Goal: Navigation & Orientation: Understand site structure

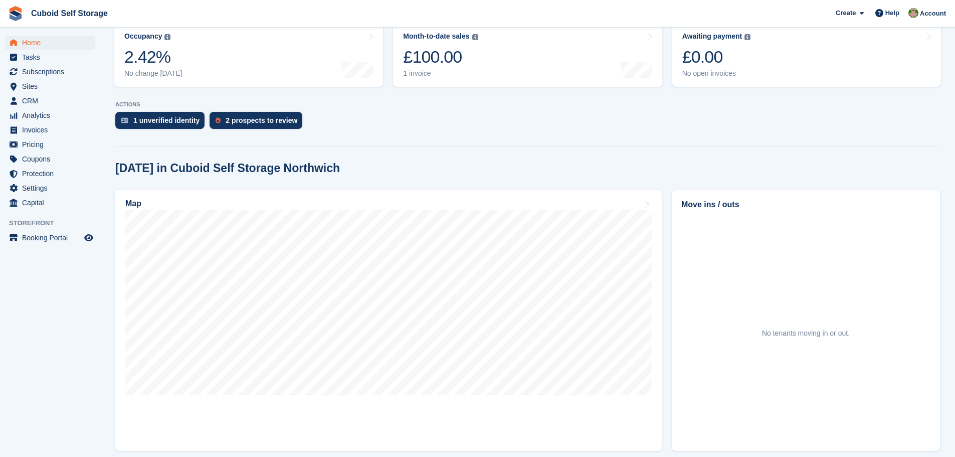
scroll to position [150, 0]
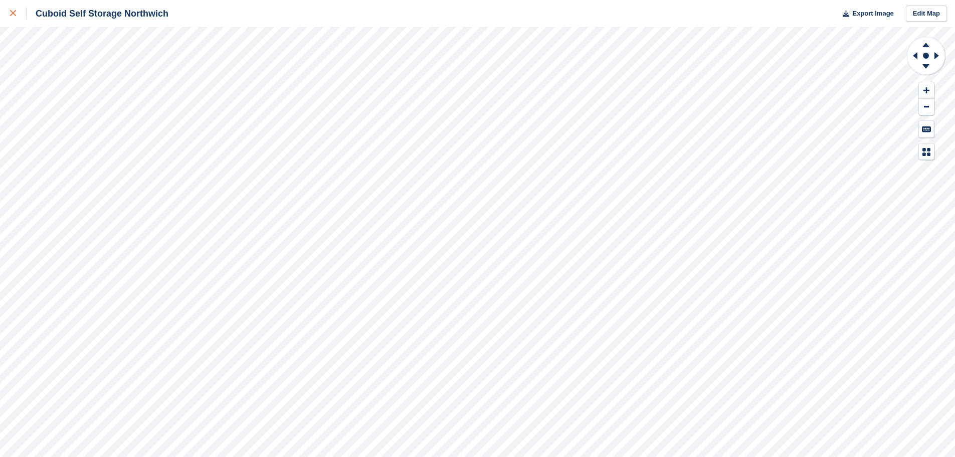
click at [11, 16] on icon at bounding box center [13, 13] width 6 height 6
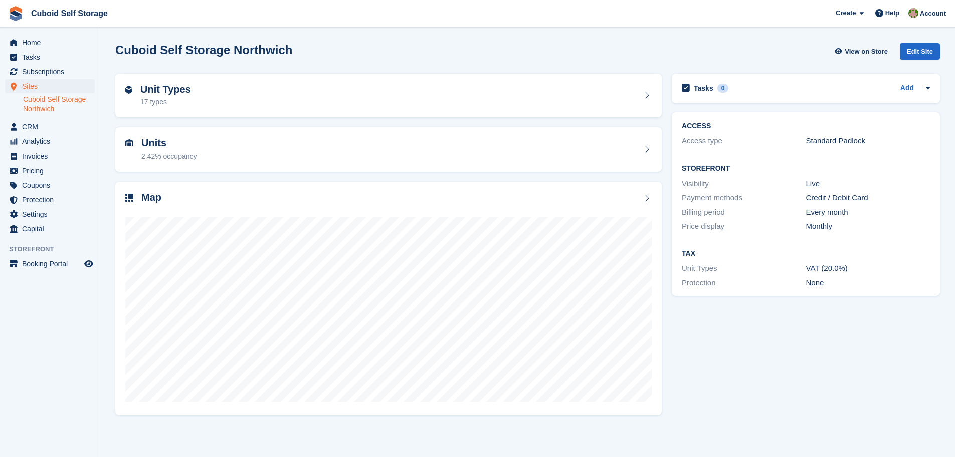
click at [52, 100] on link "Cuboid Self Storage Northwich" at bounding box center [59, 104] width 72 height 19
click at [41, 60] on span "Tasks" at bounding box center [52, 57] width 60 height 14
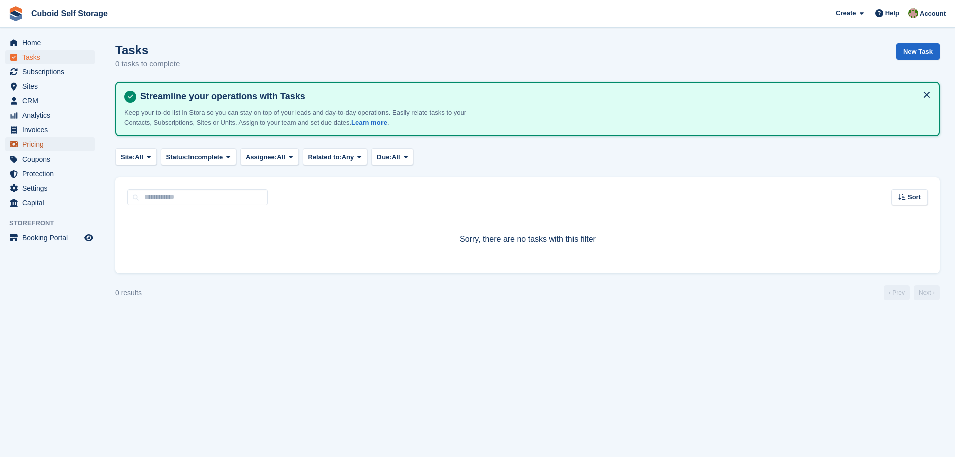
click at [47, 143] on span "Pricing" at bounding box center [52, 144] width 60 height 14
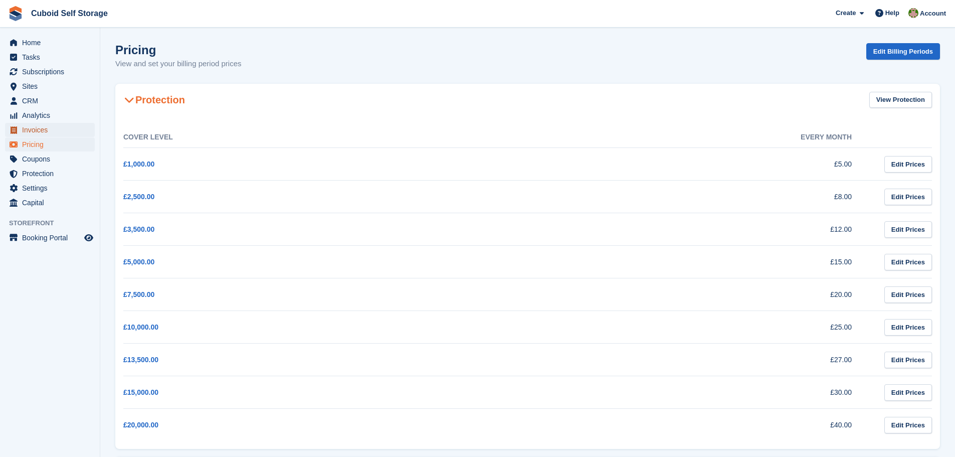
click at [44, 132] on span "Invoices" at bounding box center [52, 130] width 60 height 14
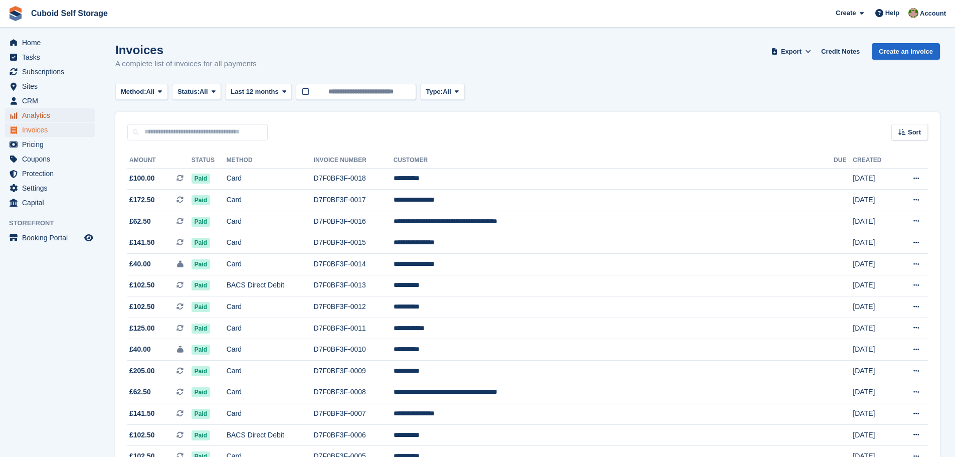
click at [45, 110] on span "Analytics" at bounding box center [52, 115] width 60 height 14
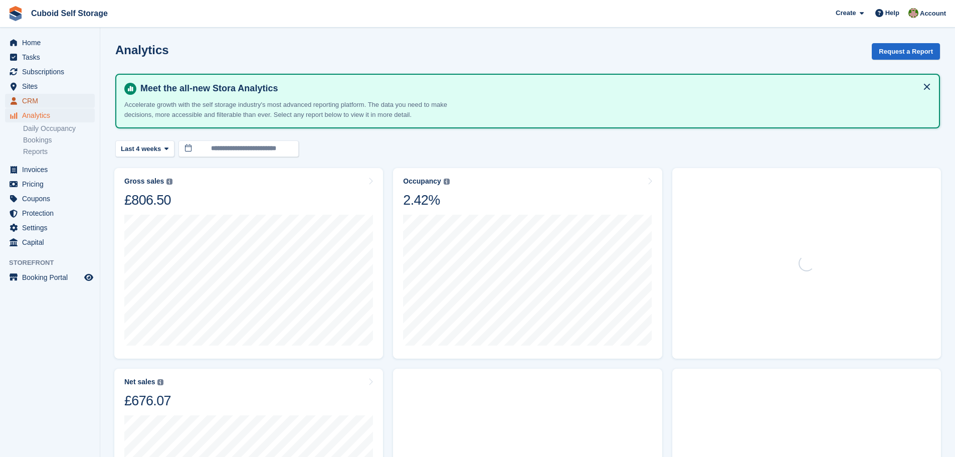
click at [43, 98] on span "CRM" at bounding box center [52, 101] width 60 height 14
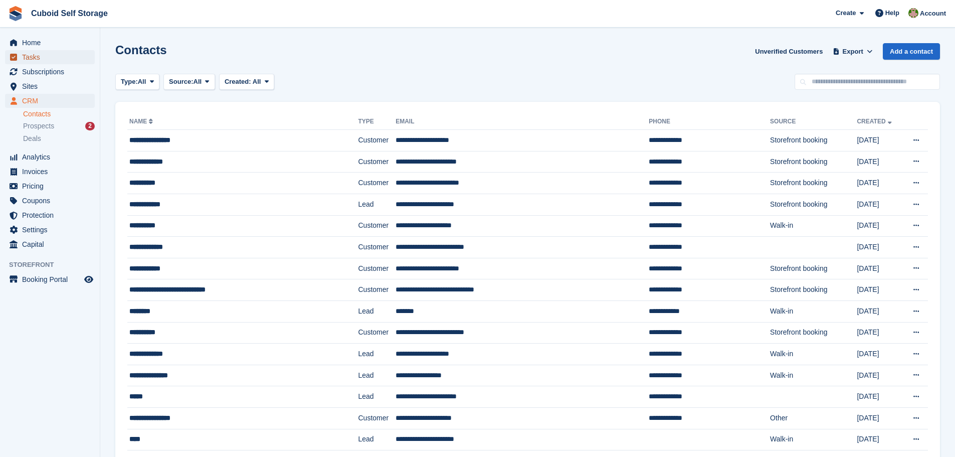
click at [39, 58] on span "Tasks" at bounding box center [52, 57] width 60 height 14
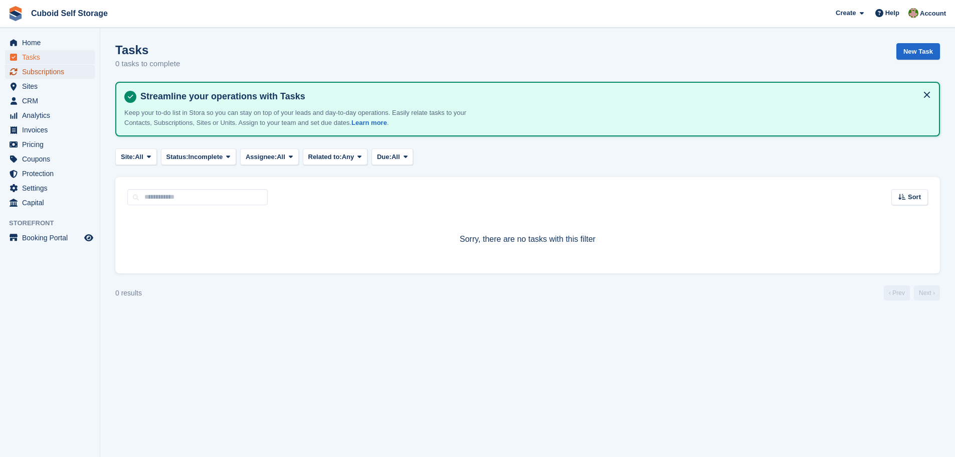
click at [39, 68] on span "Subscriptions" at bounding box center [52, 72] width 60 height 14
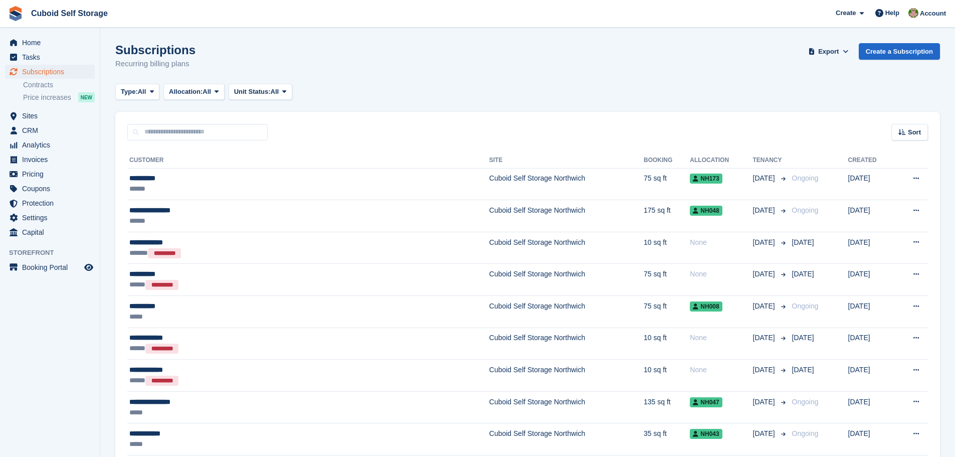
click at [34, 33] on div "Home Tasks Subscriptions Subscriptions Subscriptions Contracts Price increases …" at bounding box center [50, 136] width 100 height 208
click at [34, 36] on span "Home" at bounding box center [52, 43] width 60 height 14
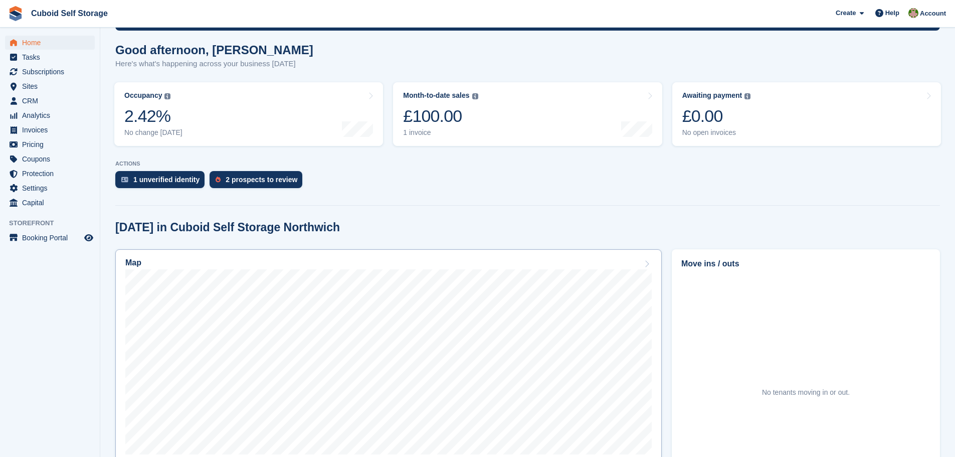
scroll to position [50, 0]
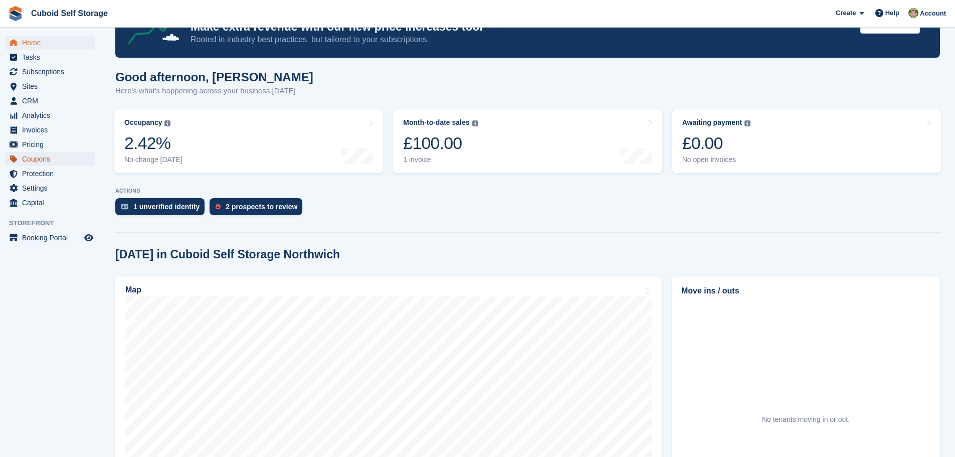
click at [31, 153] on span "Coupons" at bounding box center [52, 159] width 60 height 14
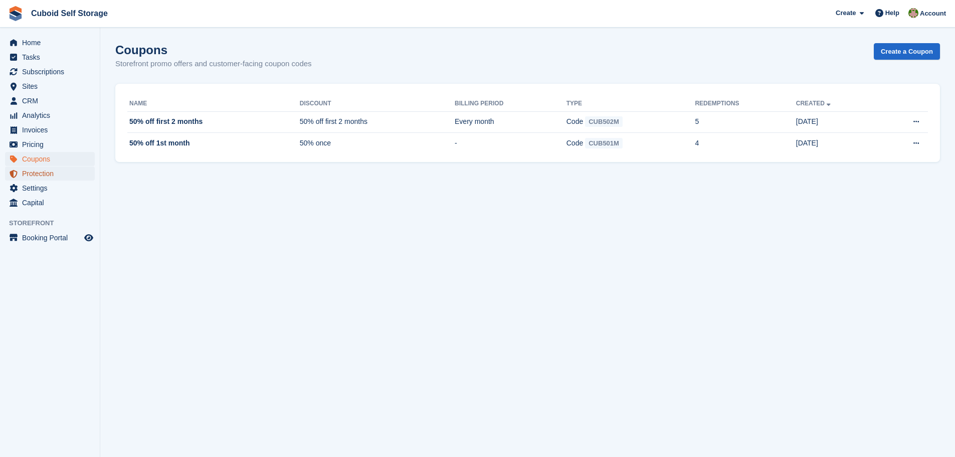
click at [37, 173] on span "Protection" at bounding box center [52, 173] width 60 height 14
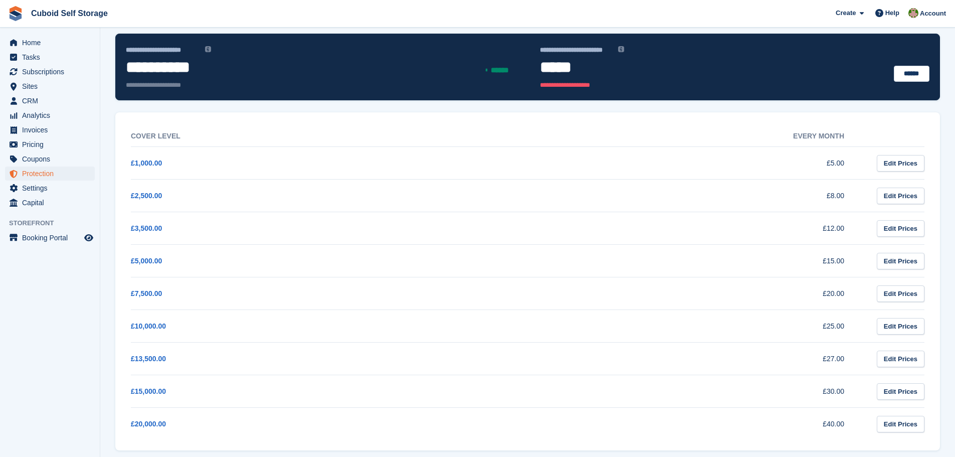
scroll to position [59, 0]
